Goal: Information Seeking & Learning: Learn about a topic

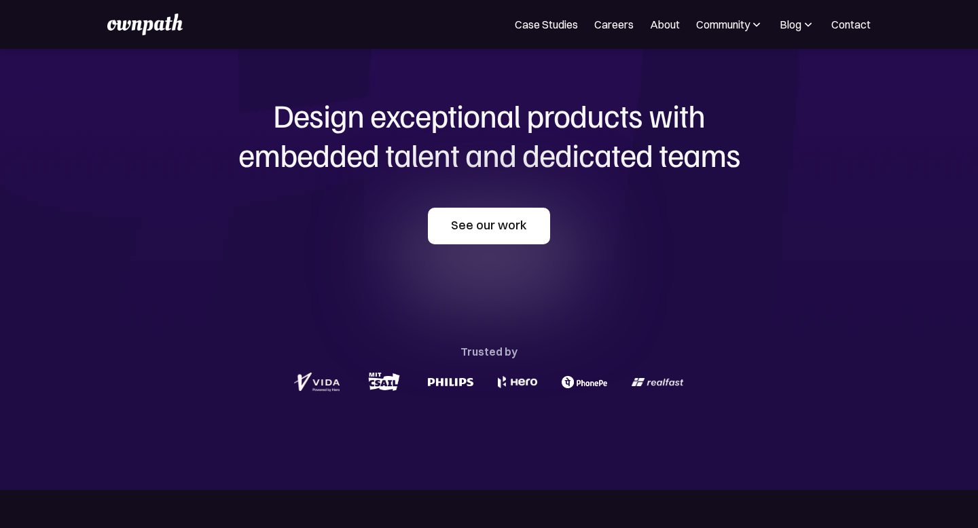
click at [491, 232] on link "See our work" at bounding box center [489, 226] width 122 height 37
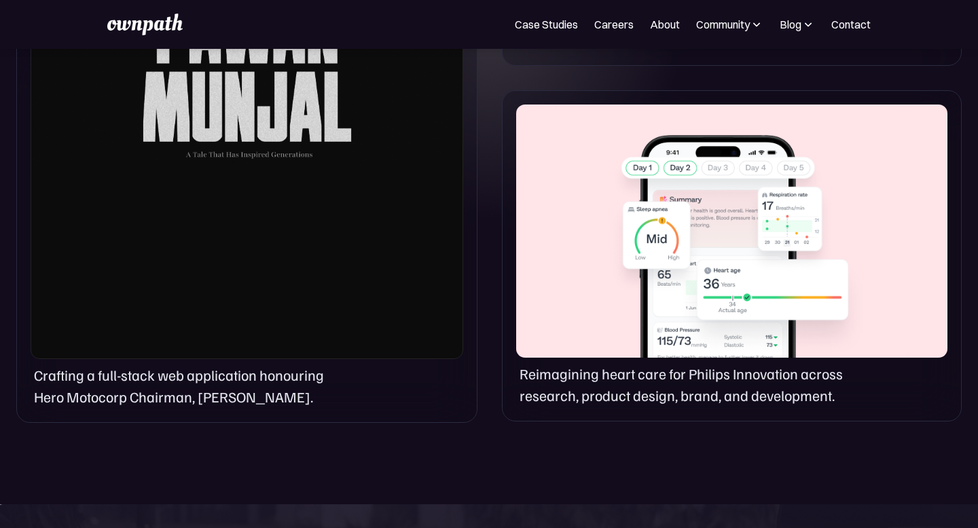
scroll to position [995, 0]
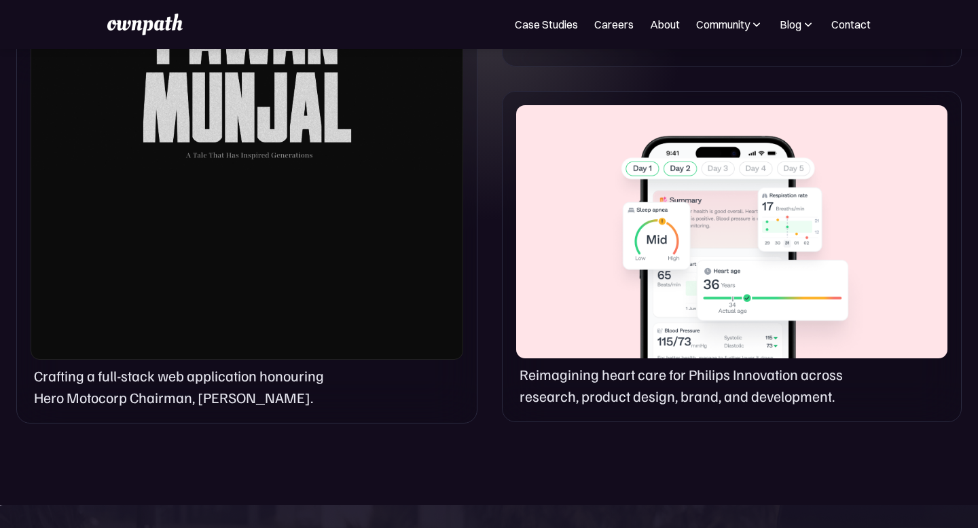
click at [384, 399] on div "Crafting a full-stack web application honouring Hero Motocorp Chairman, Pawan M…" at bounding box center [247, 387] width 432 height 44
click at [331, 244] on div at bounding box center [247, 54] width 432 height 610
click at [223, 372] on p "Crafting a full-stack web application honouring Hero Motocorp Chairman, Pawan M…" at bounding box center [188, 387] width 309 height 44
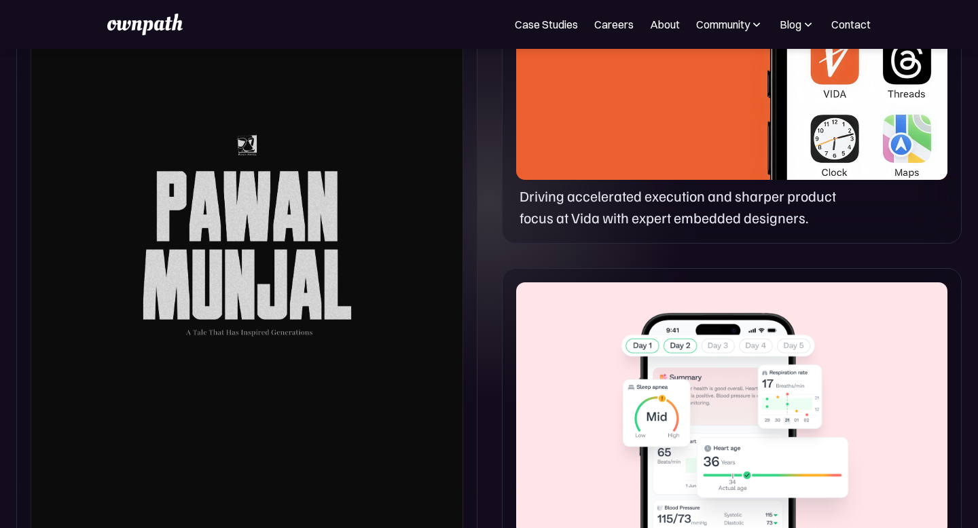
scroll to position [811, 0]
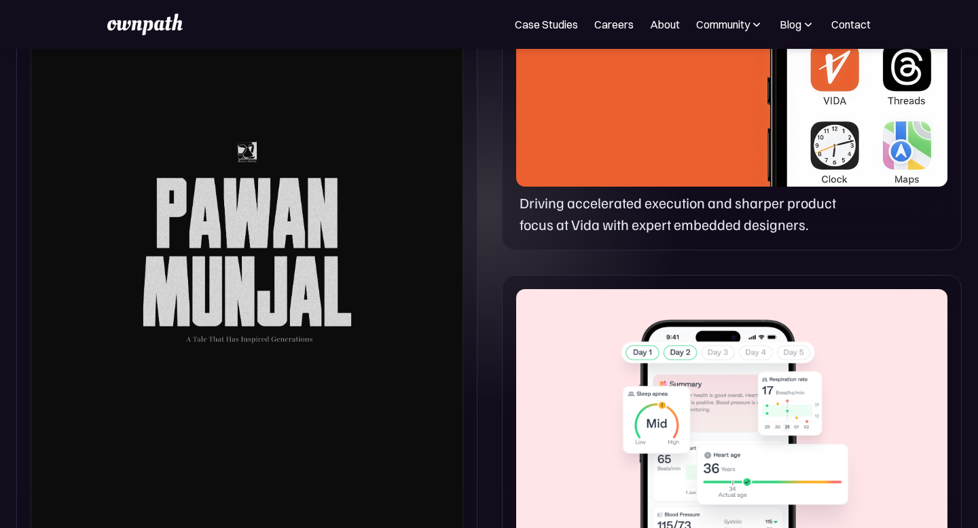
click at [652, 217] on p "Driving accelerated execution and sharper product focus at Vida with expert emb…" at bounding box center [686, 214] width 334 height 44
click at [629, 125] on div at bounding box center [731, 59] width 431 height 253
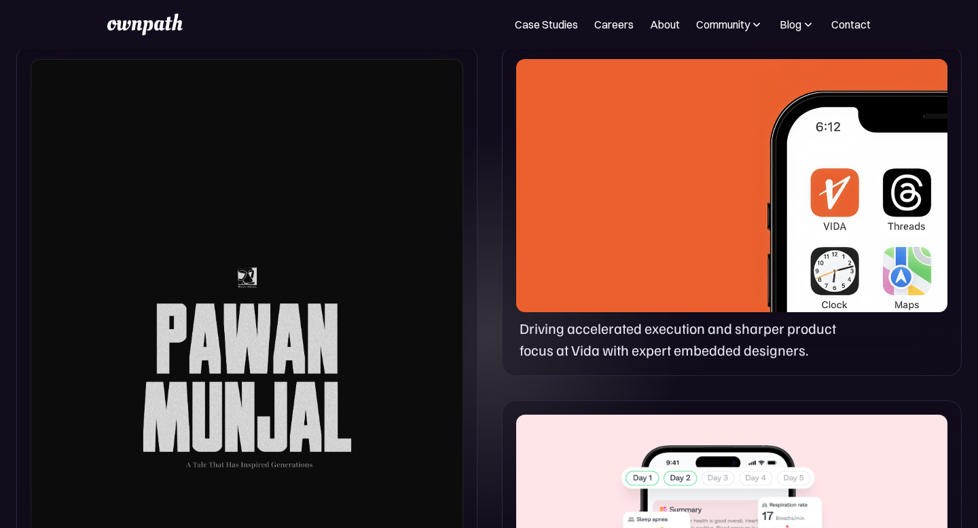
scroll to position [643, 0]
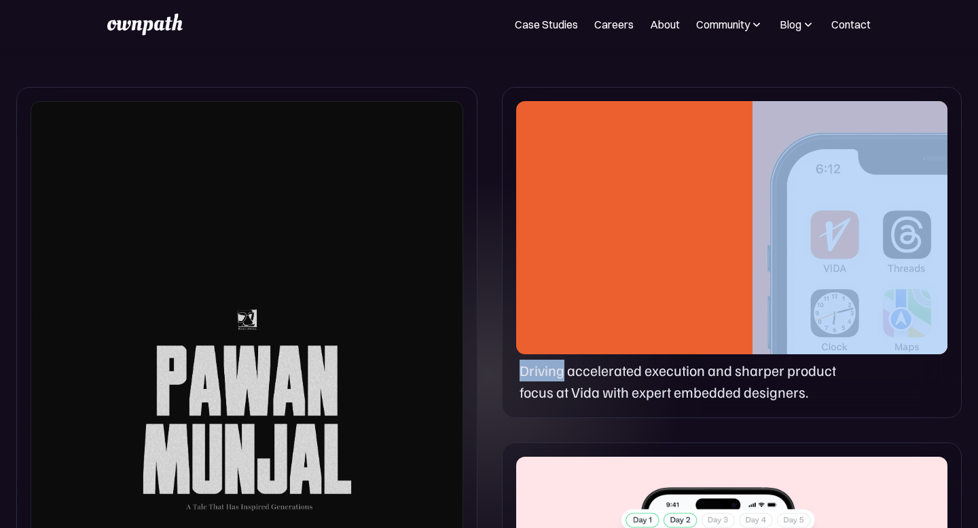
click at [629, 125] on div at bounding box center [731, 227] width 431 height 253
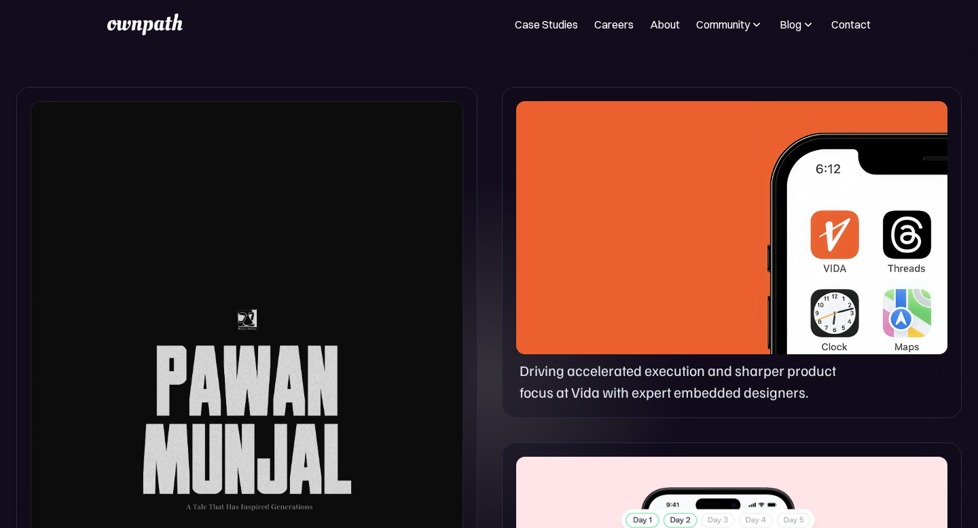
click at [642, 405] on div "Driving accelerated execution and sharper product focus at Vida with expert emb…" at bounding box center [732, 252] width 460 height 331
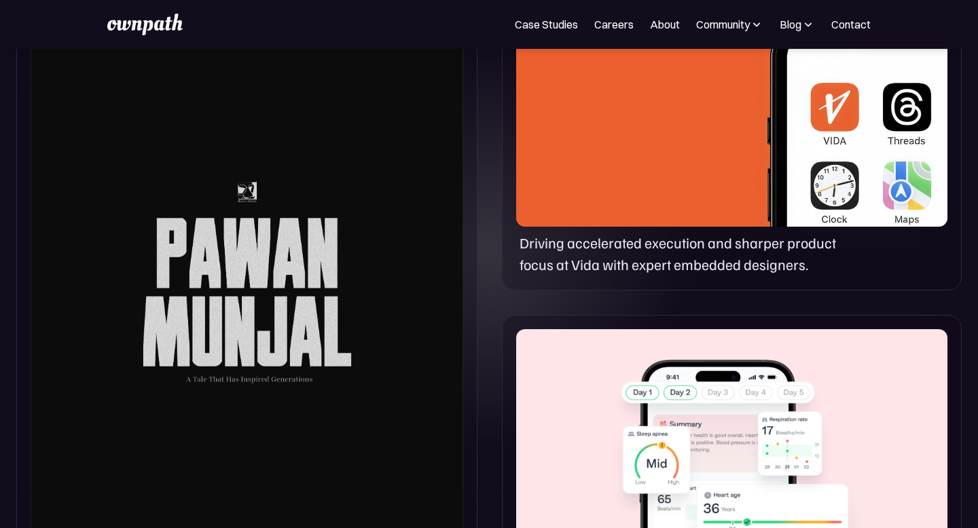
click at [642, 405] on div at bounding box center [731, 455] width 431 height 253
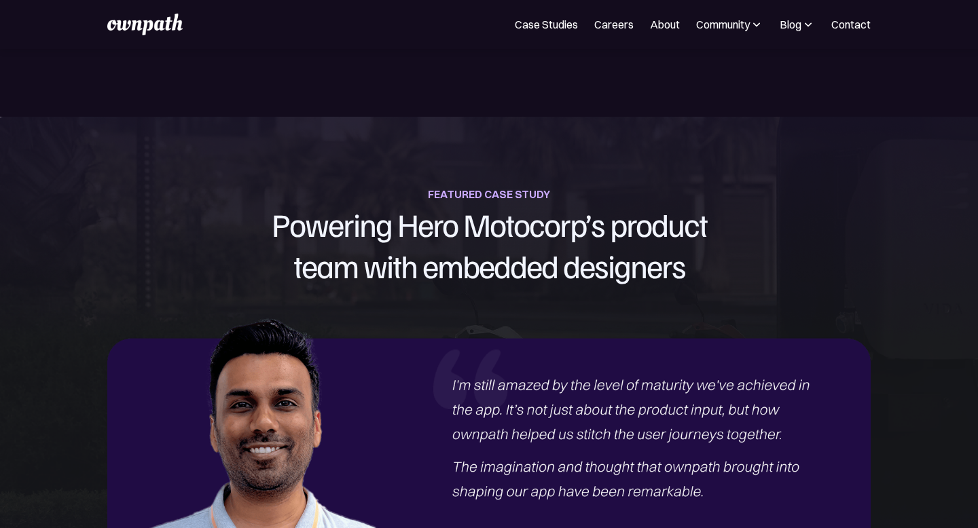
scroll to position [1416, 0]
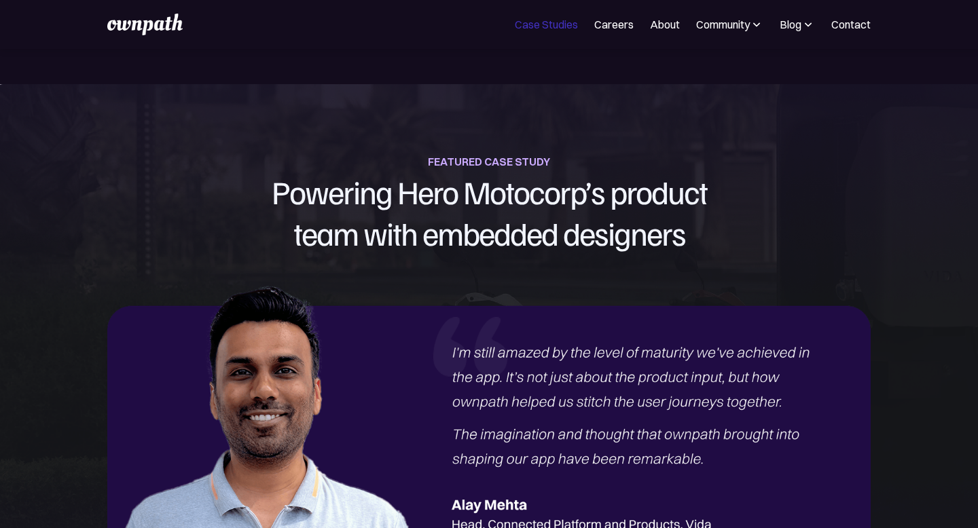
click at [545, 20] on link "Case Studies" at bounding box center [546, 24] width 63 height 16
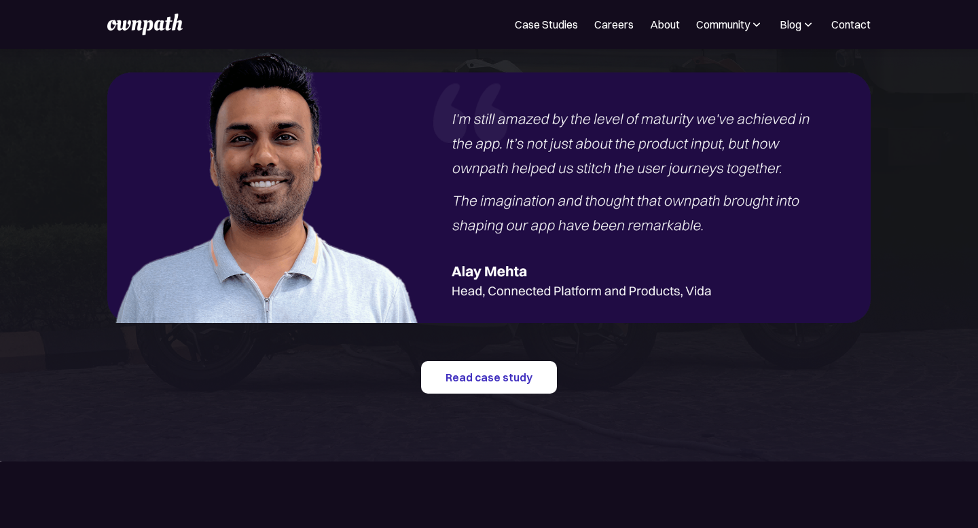
scroll to position [1648, 0]
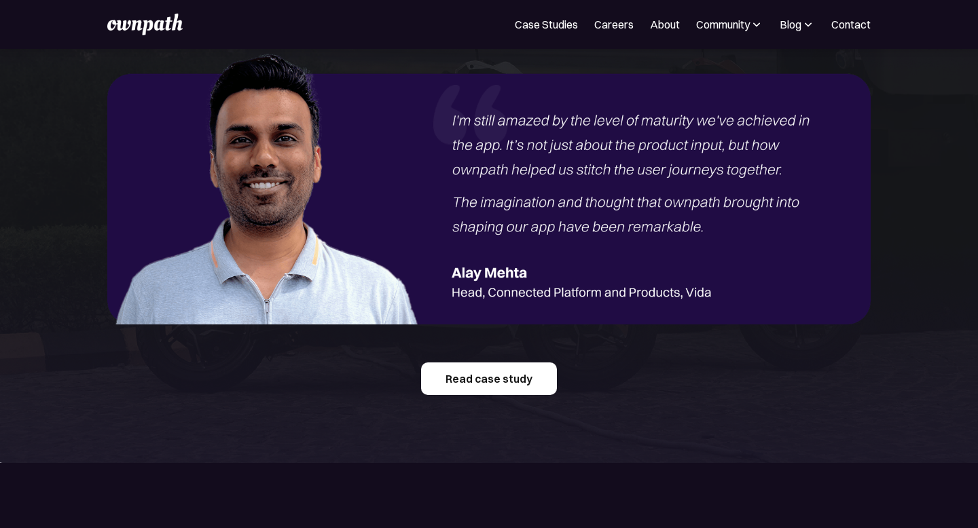
click at [537, 374] on link "Read case study" at bounding box center [489, 379] width 136 height 33
click at [534, 26] on link "Case Studies" at bounding box center [546, 24] width 63 height 16
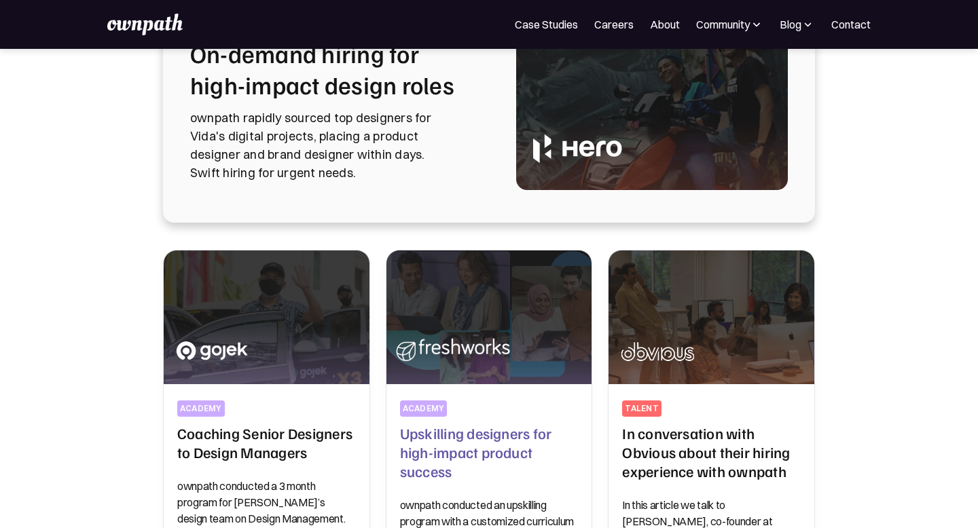
scroll to position [128, 0]
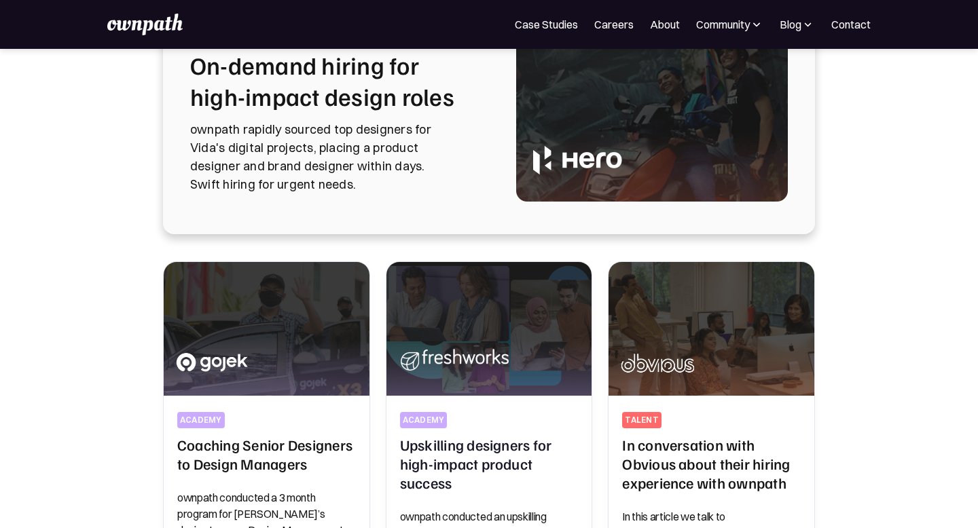
click at [416, 153] on p "ownpath rapidly sourced top designers for Vida's digital projects, placing a pr…" at bounding box center [336, 156] width 293 height 73
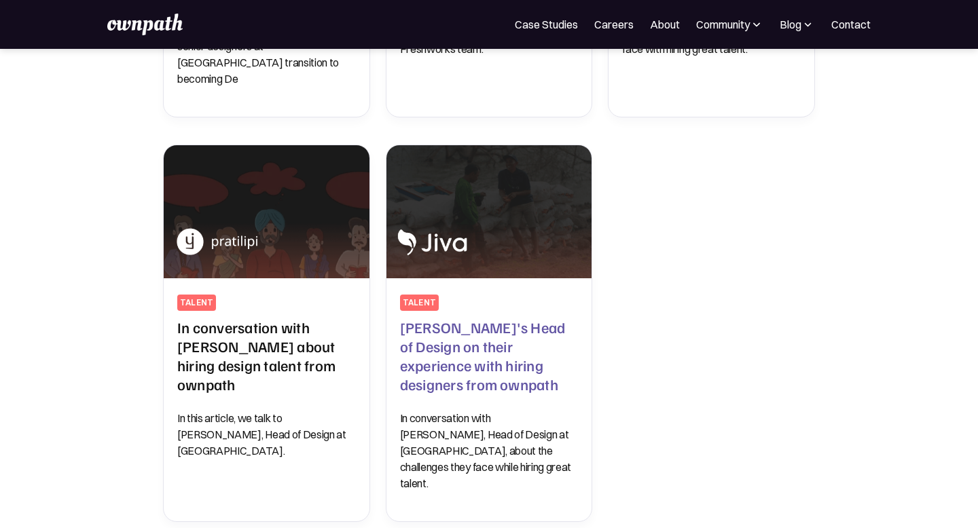
scroll to position [654, 0]
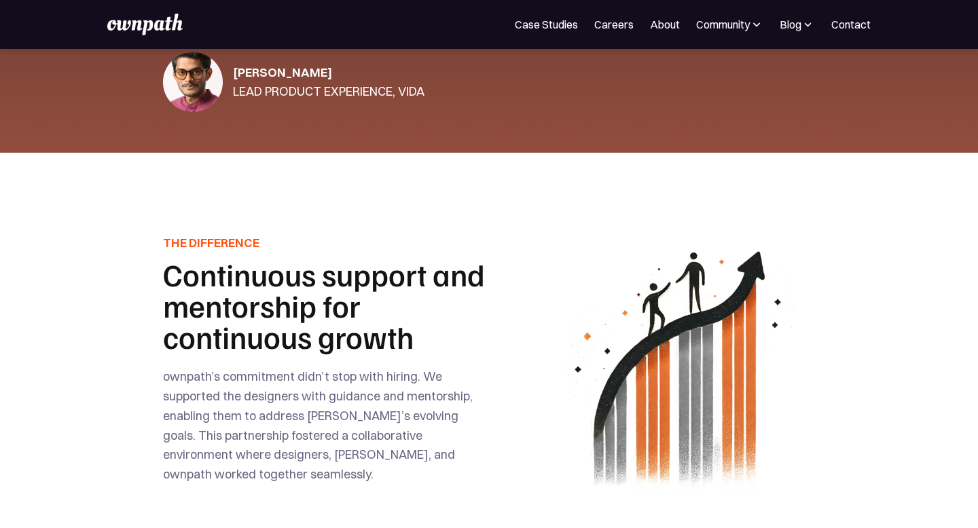
scroll to position [2455, 0]
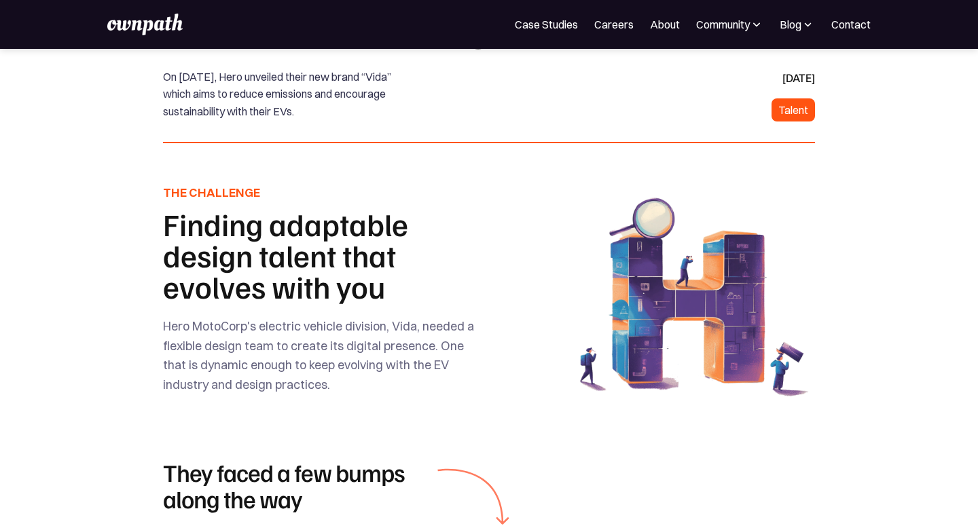
scroll to position [346, 0]
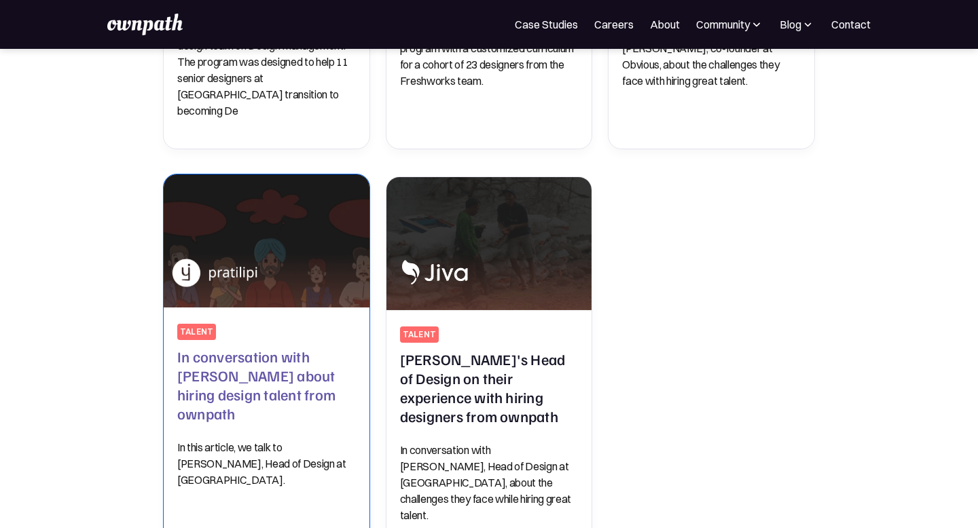
scroll to position [610, 0]
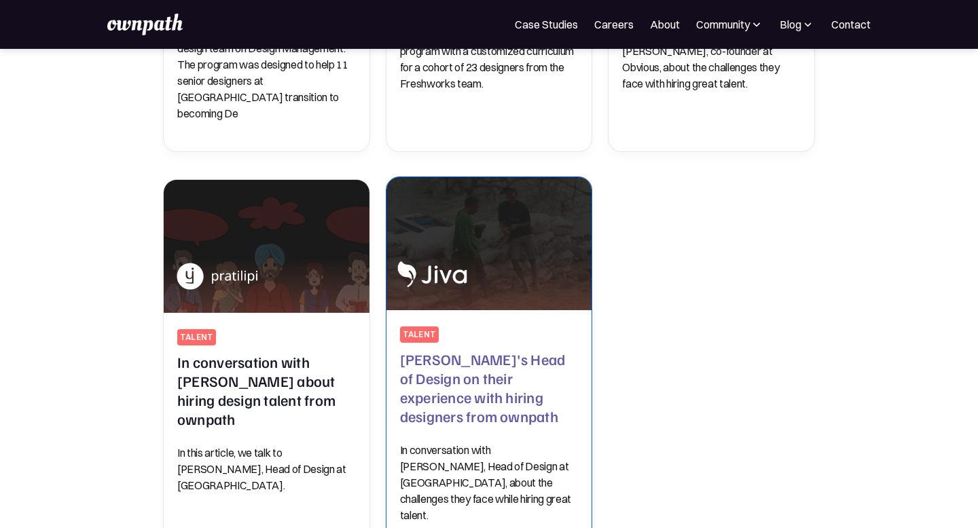
click at [475, 442] on p "In conversation with Nav Pawera, Head of Design at Jiva, about the challenges t…" at bounding box center [489, 482] width 179 height 81
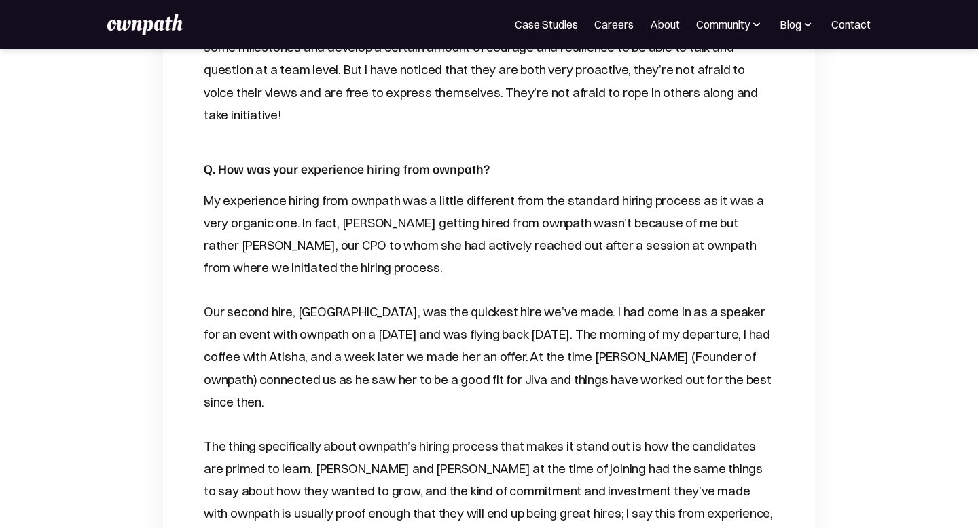
scroll to position [2201, 0]
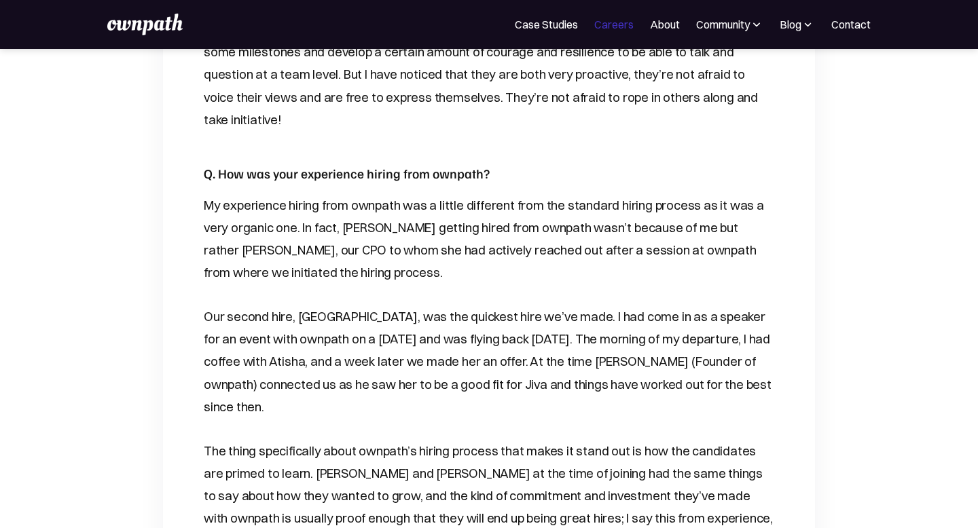
click at [616, 22] on link "Careers" at bounding box center [613, 24] width 39 height 16
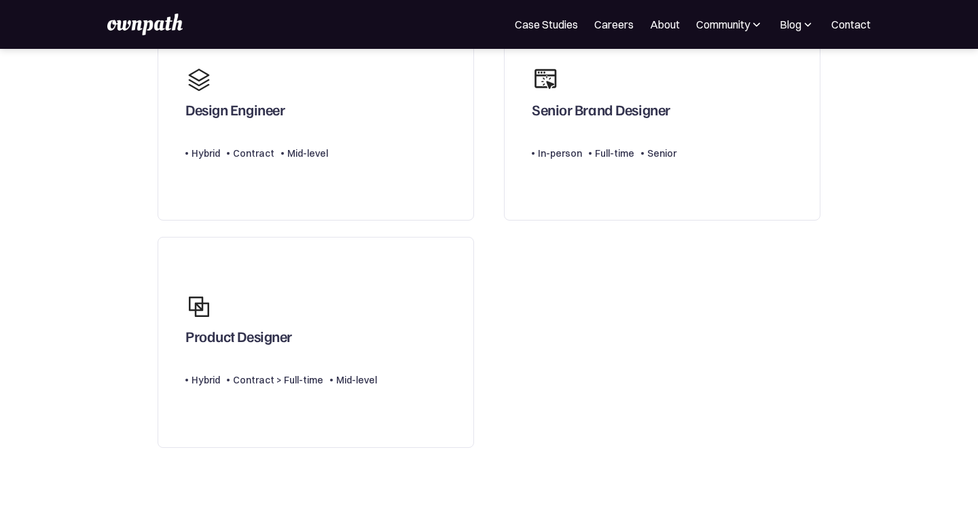
scroll to position [111, 0]
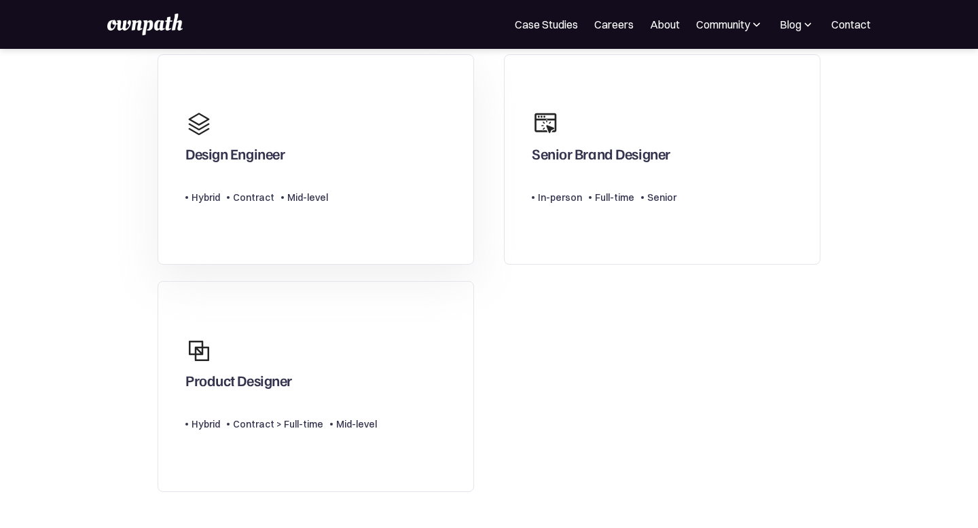
click at [409, 215] on link "Design Engineer Type Level Hybrid Contract Mid-level" at bounding box center [316, 159] width 316 height 211
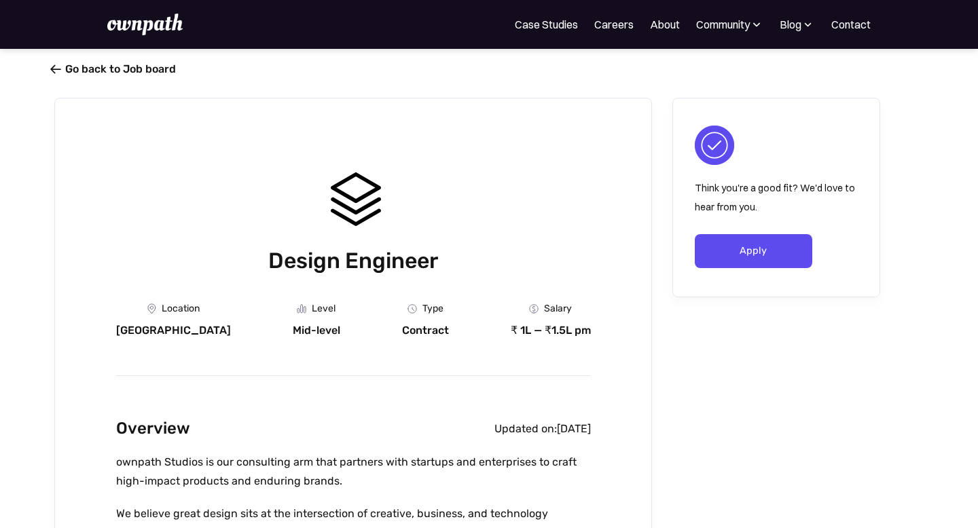
click at [89, 64] on link " Go back to Job board" at bounding box center [115, 68] width 122 height 13
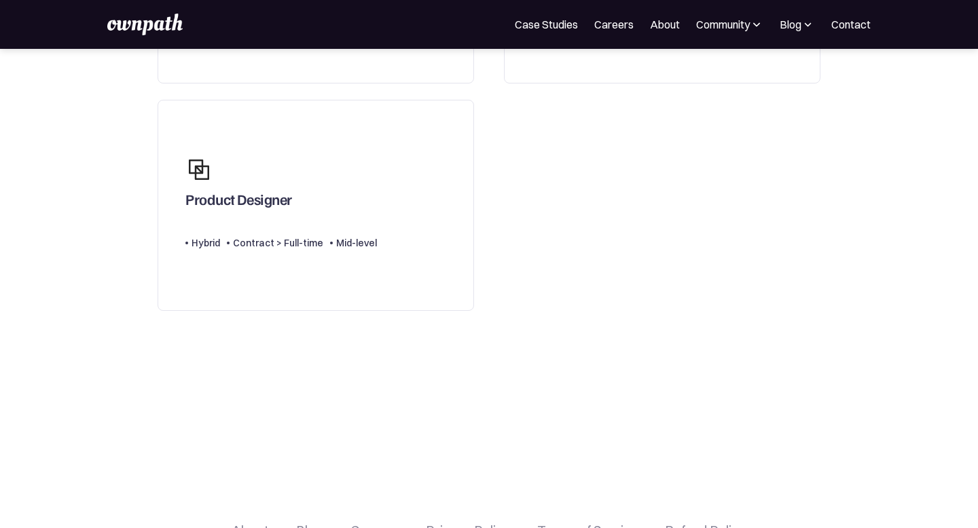
scroll to position [311, 0]
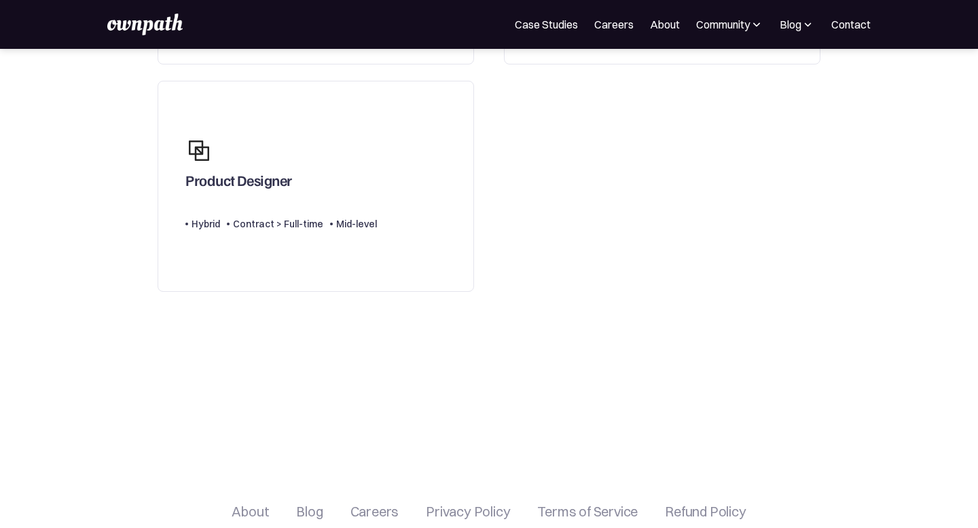
click at [805, 22] on img at bounding box center [807, 25] width 13 height 14
click at [754, 103] on div "Placement Stories" at bounding box center [766, 104] width 86 height 16
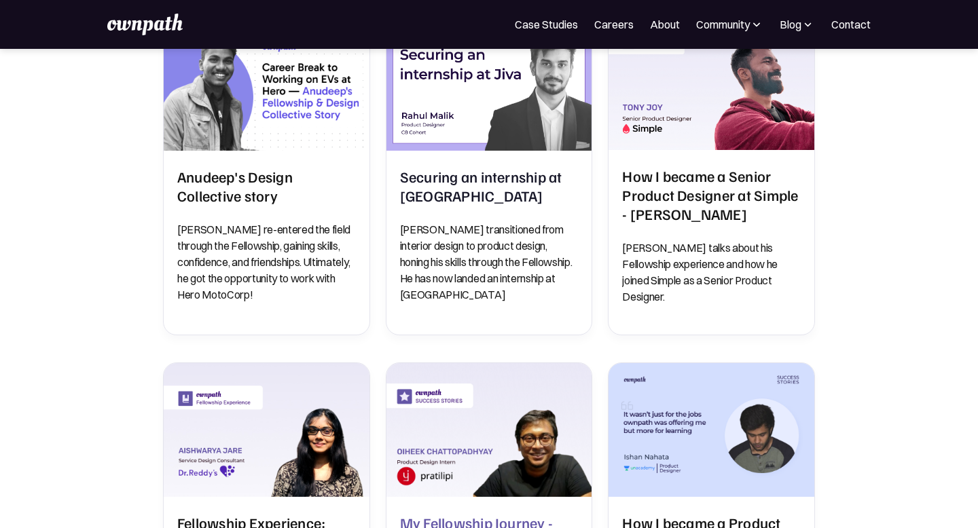
scroll to position [773, 0]
